Goal: Transaction & Acquisition: Purchase product/service

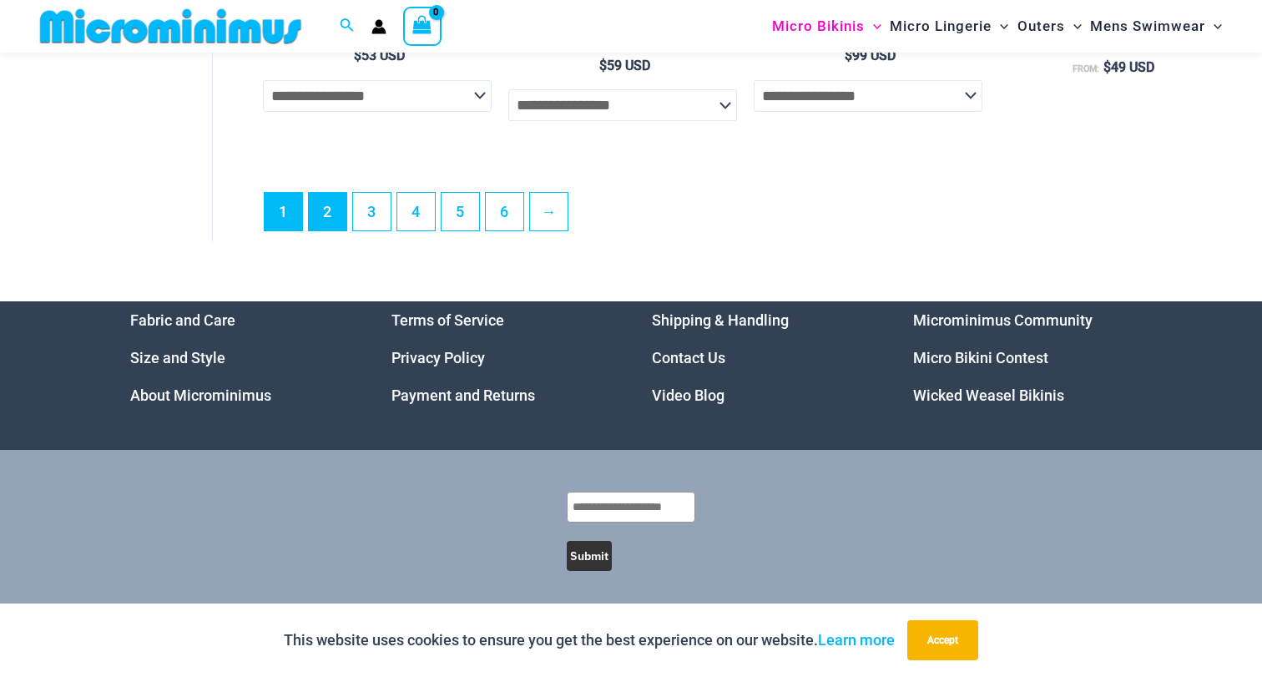
scroll to position [4439, 0]
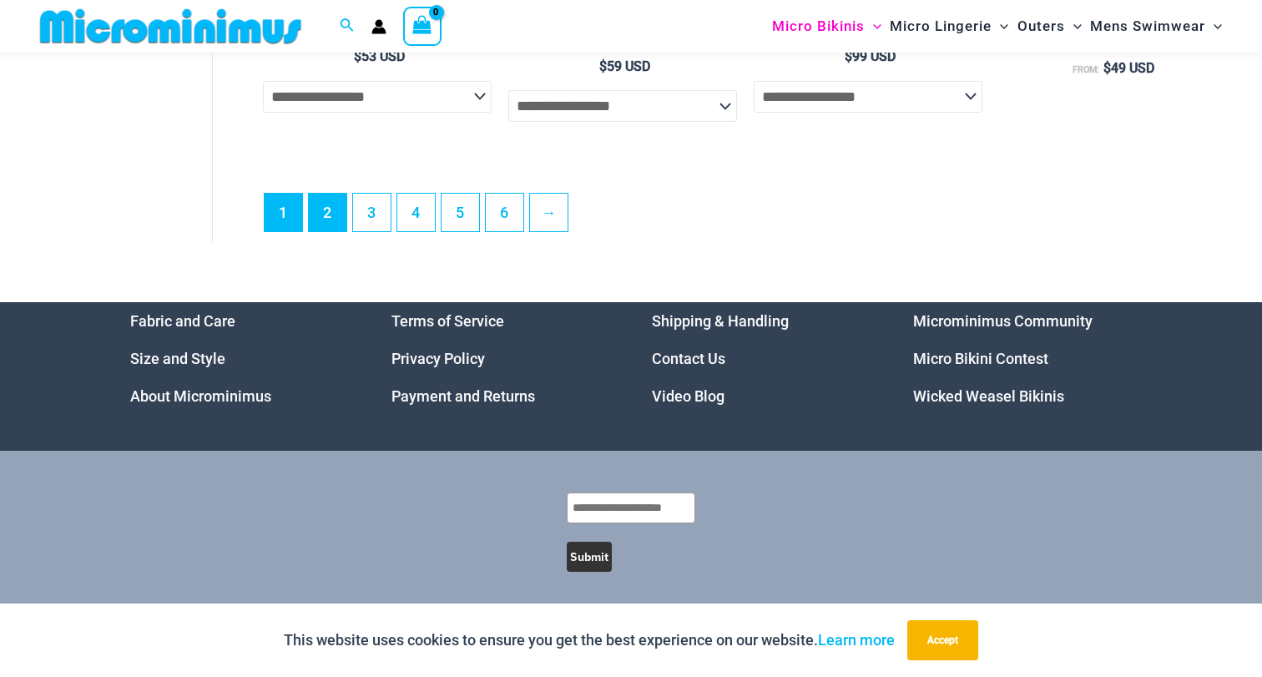
click at [331, 205] on link "2" at bounding box center [328, 213] width 38 height 38
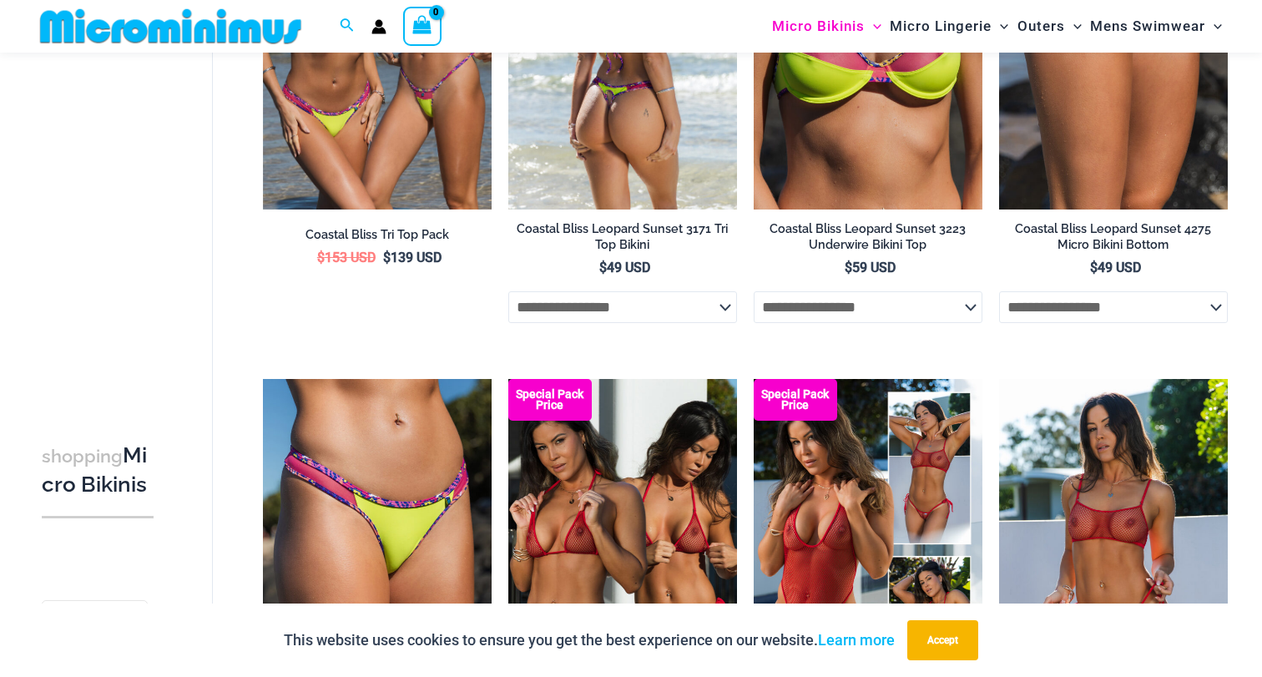
scroll to position [373, 0]
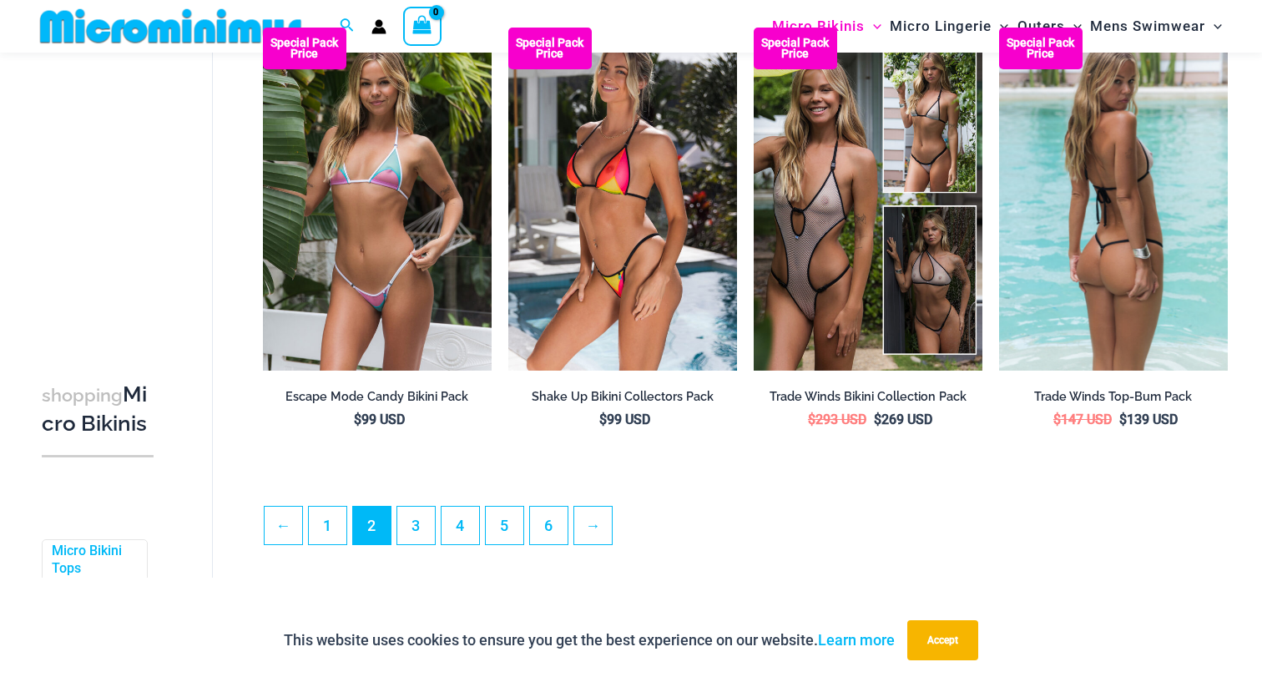
scroll to position [3750, 0]
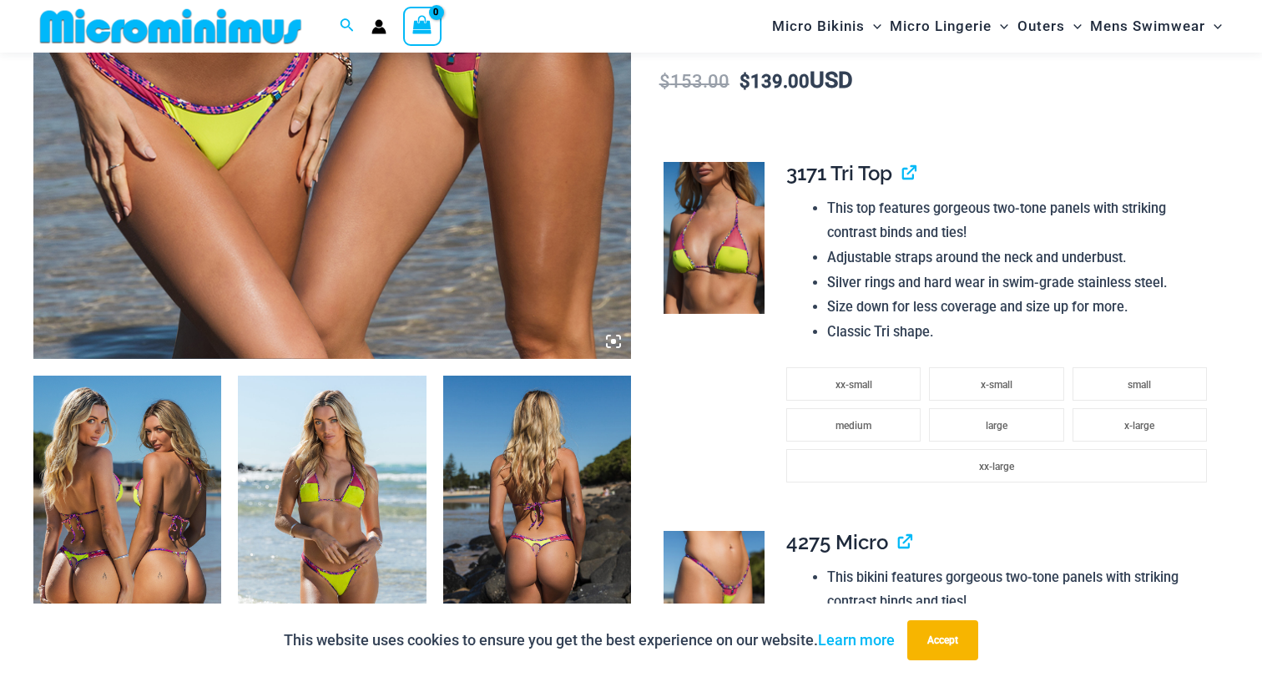
scroll to position [972, 0]
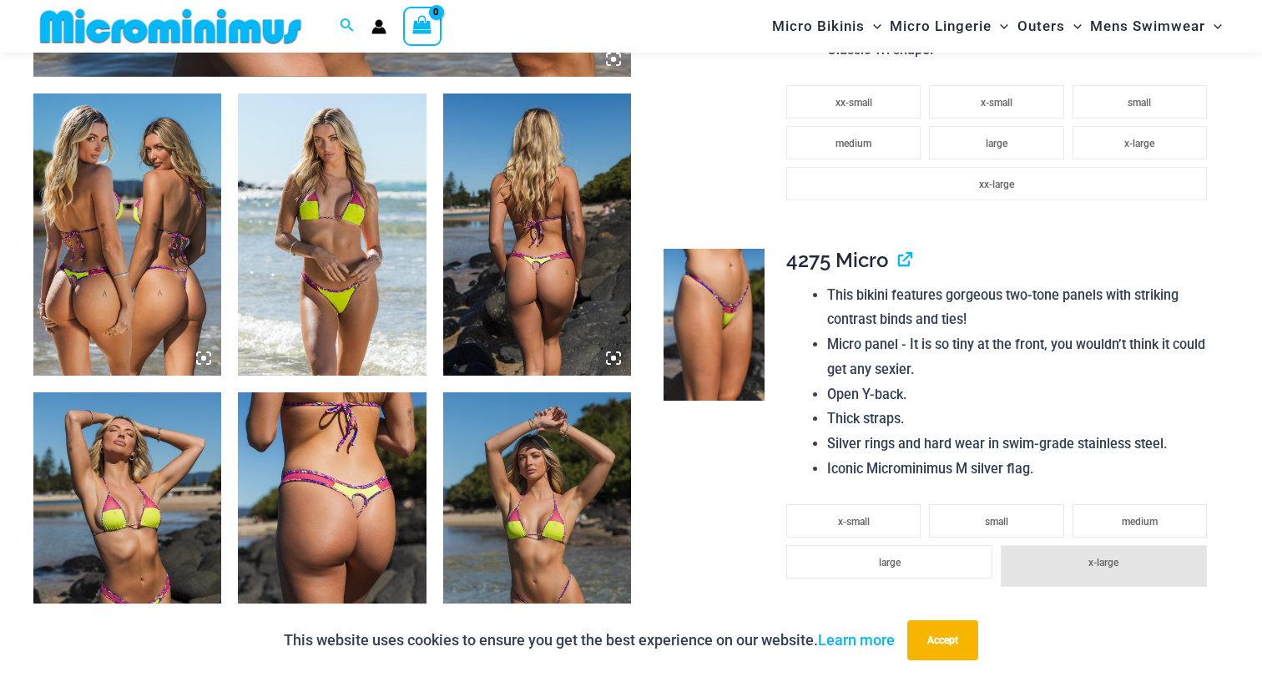
click at [111, 153] on div at bounding box center [332, 76] width 598 height 1793
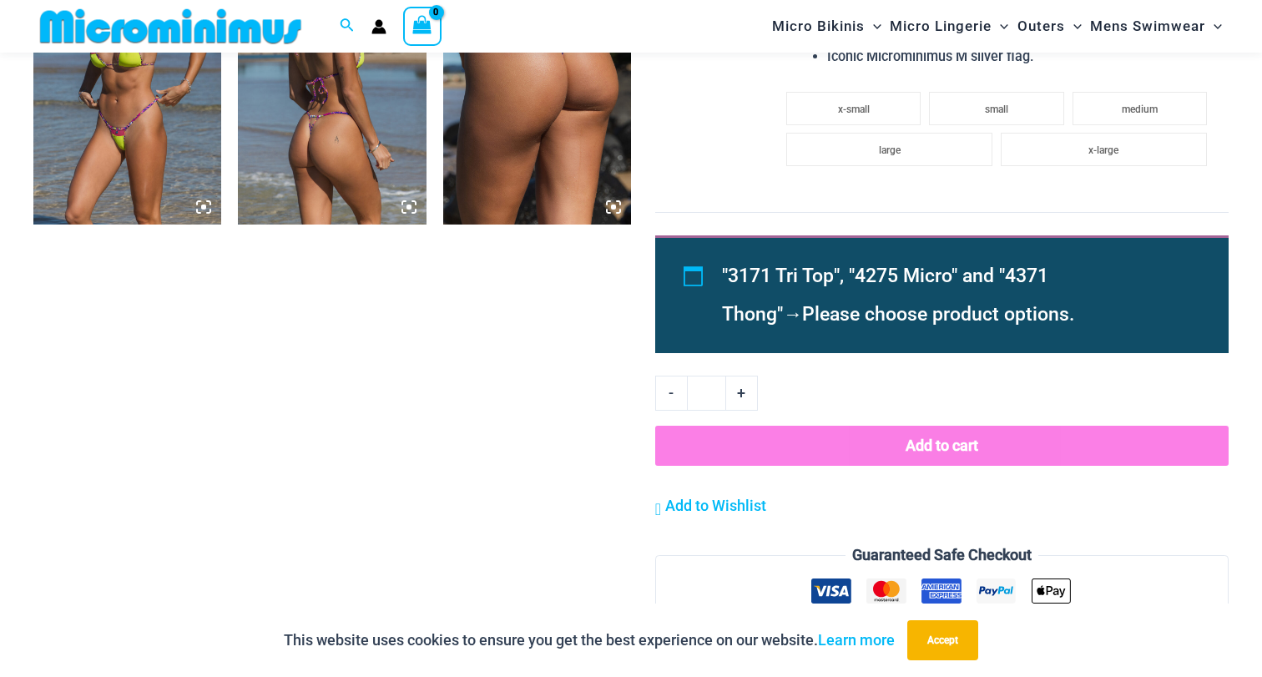
click at [134, 178] on img at bounding box center [127, 83] width 188 height 282
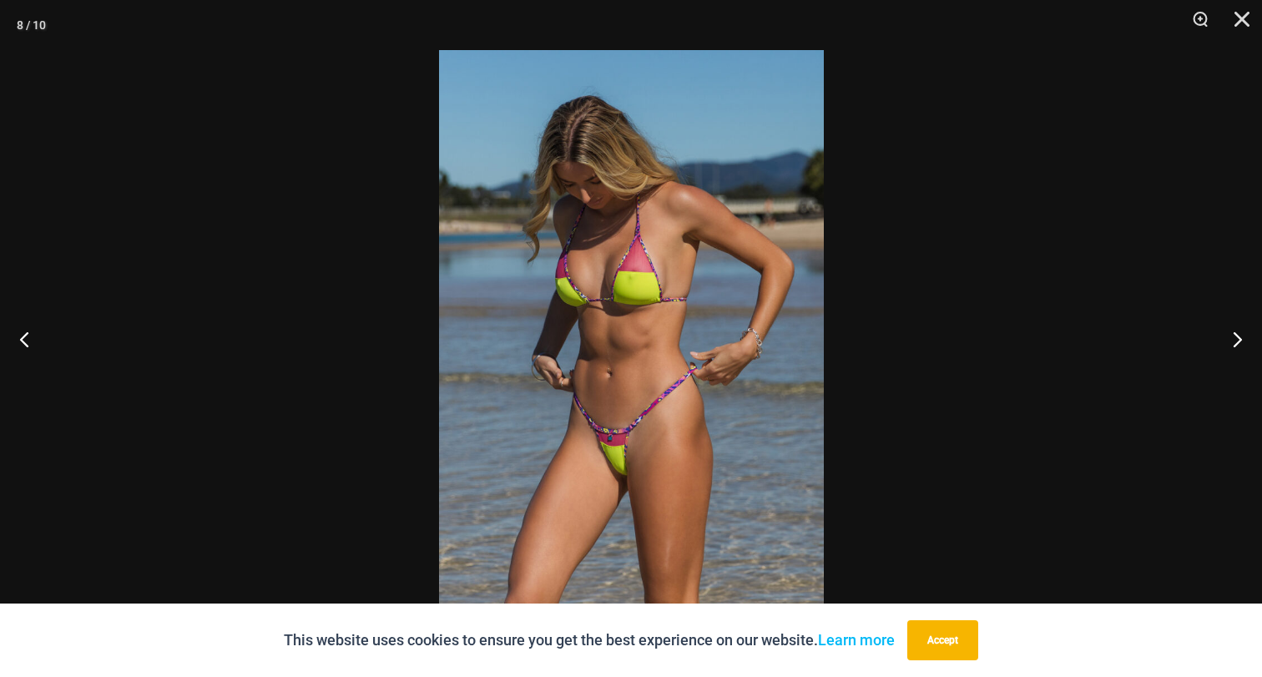
click at [598, 397] on img at bounding box center [631, 338] width 385 height 577
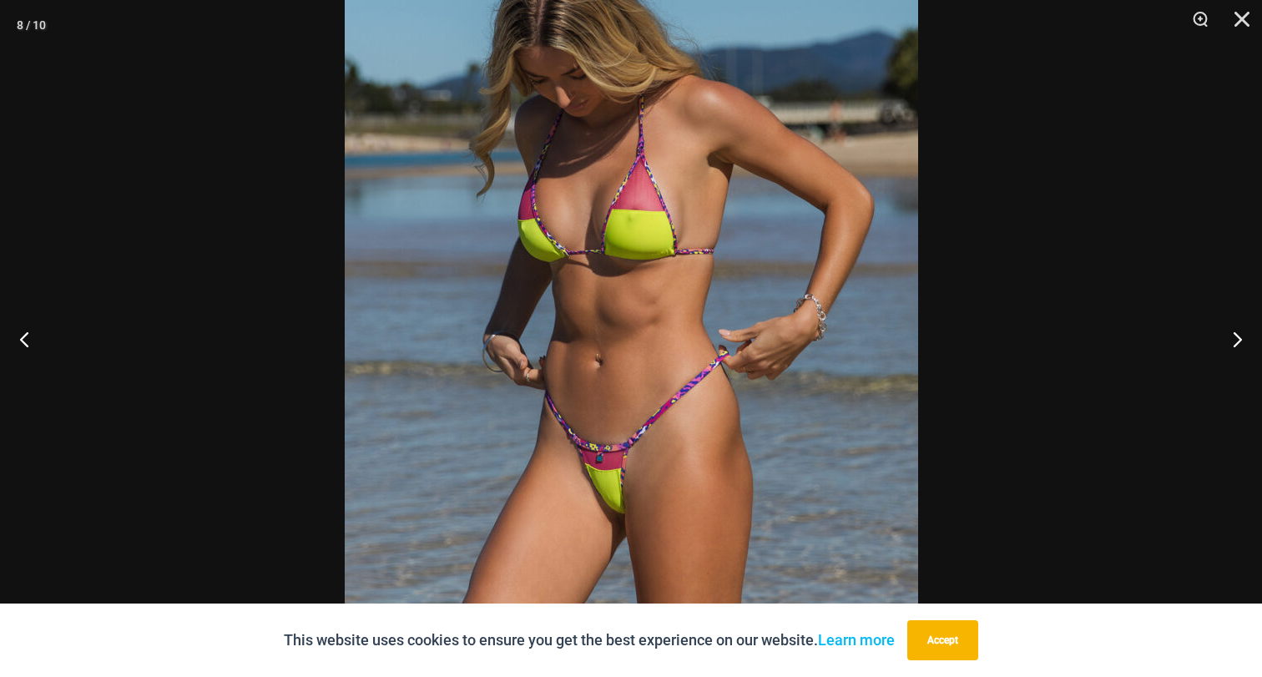
click at [598, 397] on img at bounding box center [631, 310] width 573 height 860
